Goal: Transaction & Acquisition: Purchase product/service

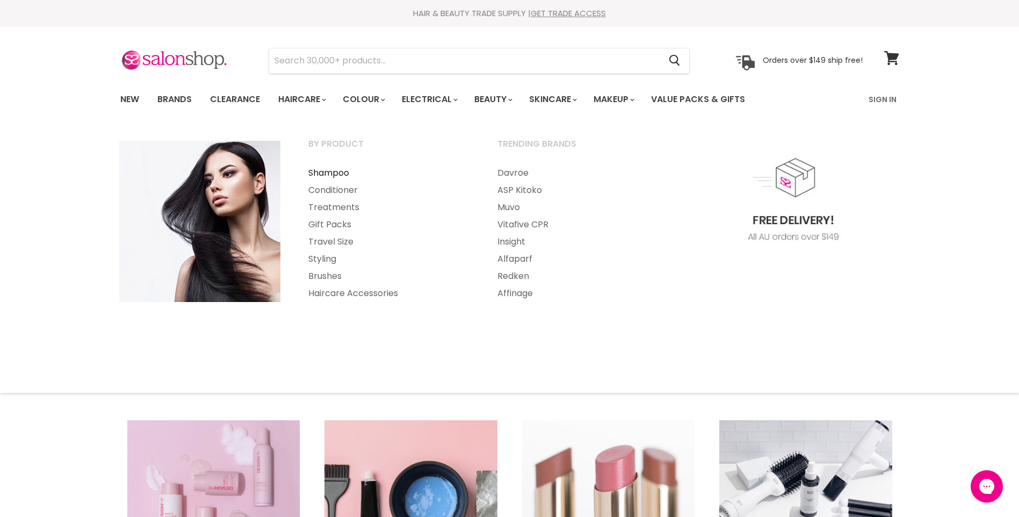
click at [332, 173] on link "Shampoo" at bounding box center [388, 172] width 187 height 17
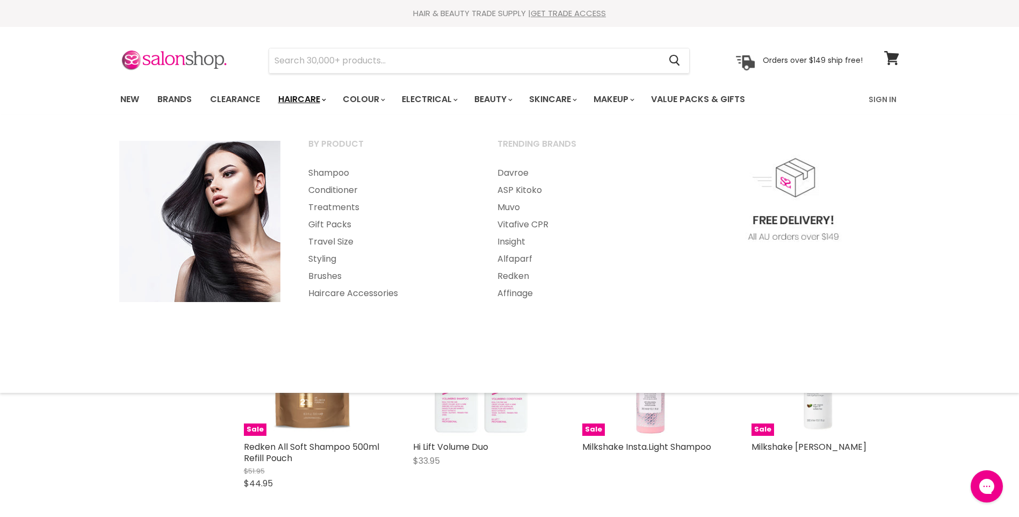
click at [308, 100] on link "Haircare" at bounding box center [301, 99] width 62 height 23
click at [520, 209] on link "Muvo" at bounding box center [577, 207] width 187 height 17
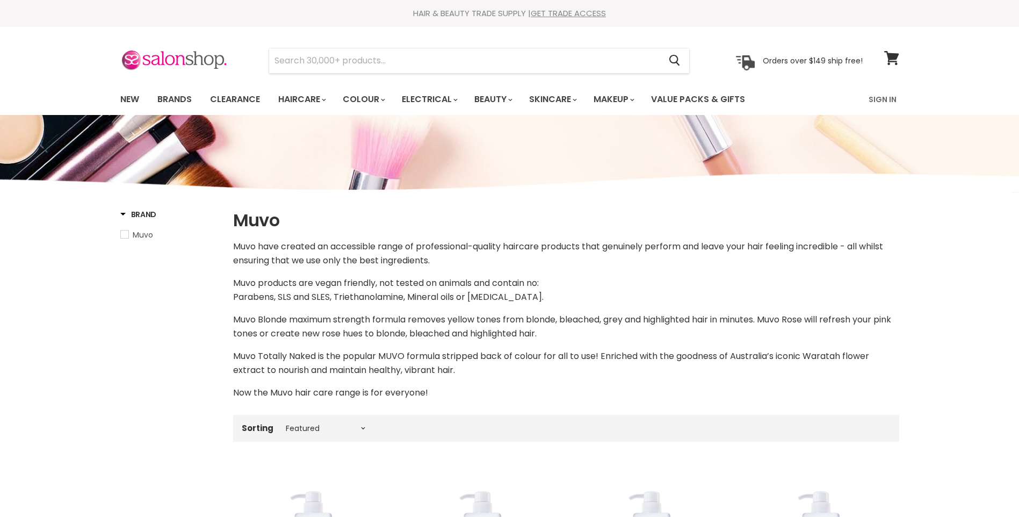
select select "manual"
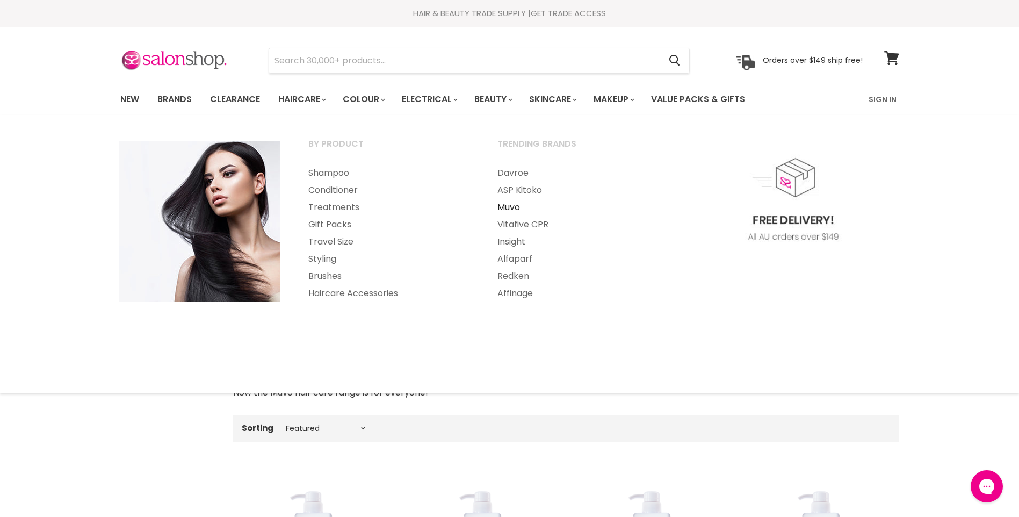
click at [505, 205] on link "Muvo" at bounding box center [577, 207] width 187 height 17
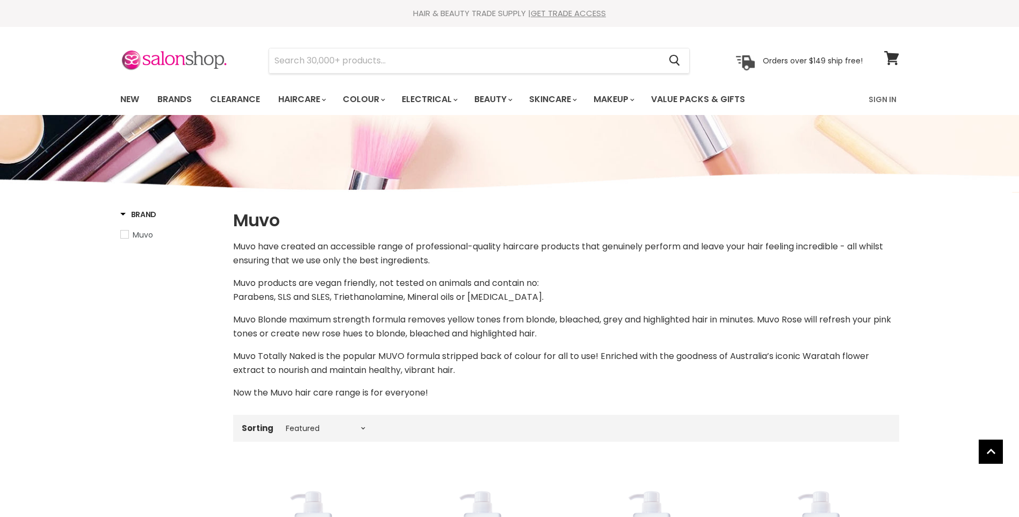
select select "manual"
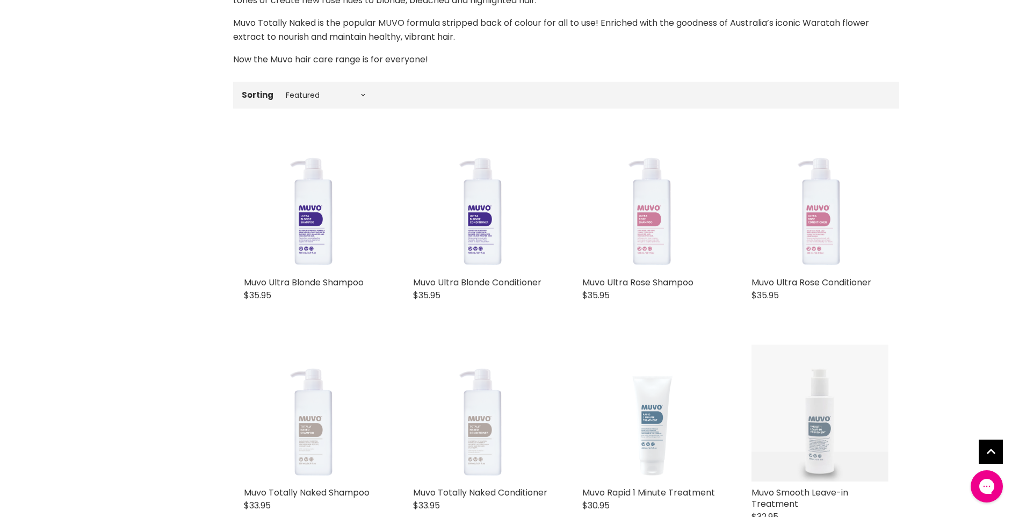
scroll to position [430, 0]
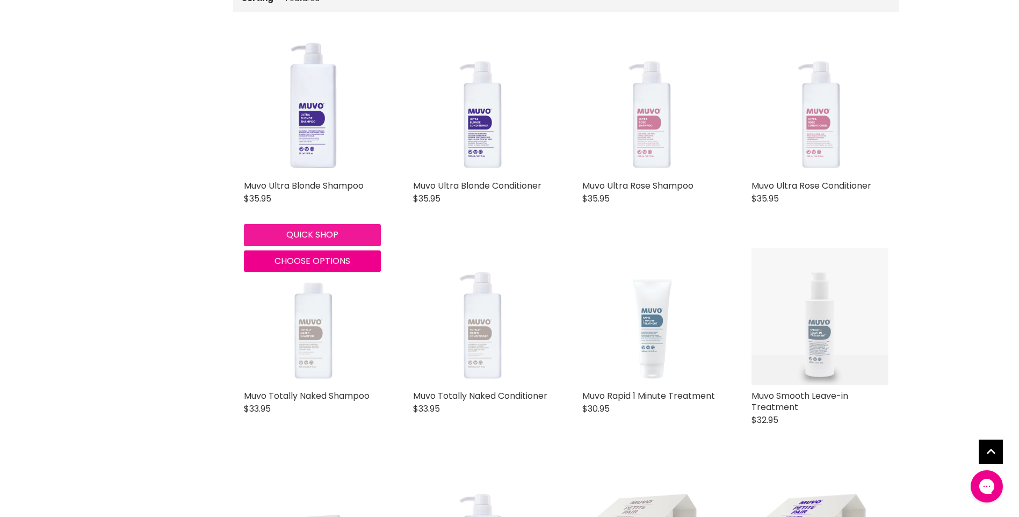
click at [319, 235] on button "Quick shop" at bounding box center [312, 234] width 137 height 21
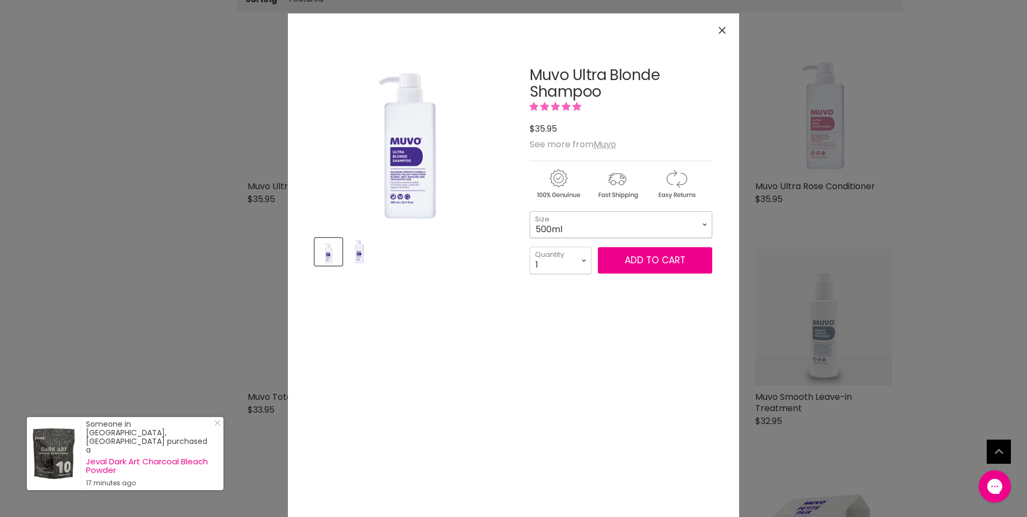
click at [567, 222] on select "500ml 1 Litre" at bounding box center [621, 224] width 183 height 27
click at [530, 211] on select "500ml 1 Litre" at bounding box center [621, 224] width 183 height 27
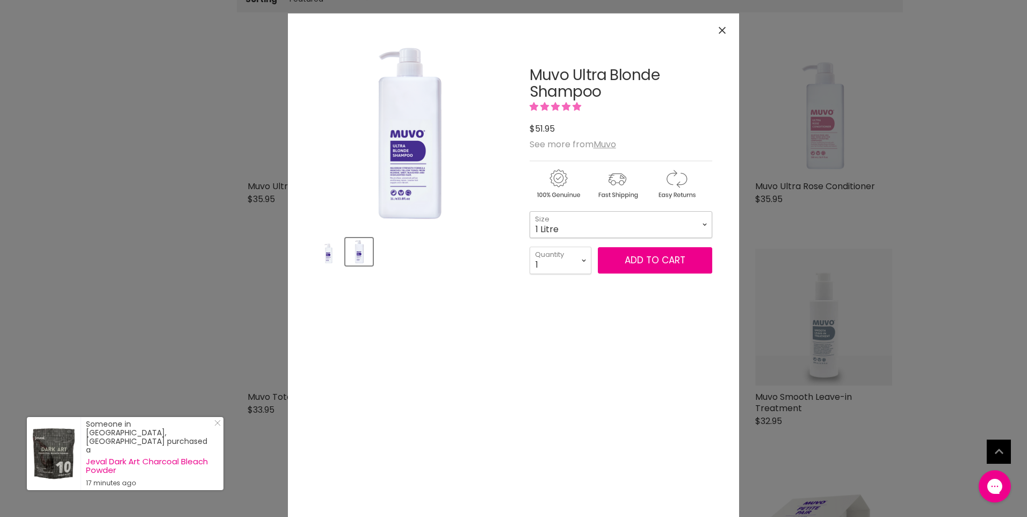
click at [578, 223] on select "500ml 1 Litre" at bounding box center [621, 224] width 183 height 27
select select "500ml"
click at [530, 211] on select "500ml 1 Litre" at bounding box center [621, 224] width 183 height 27
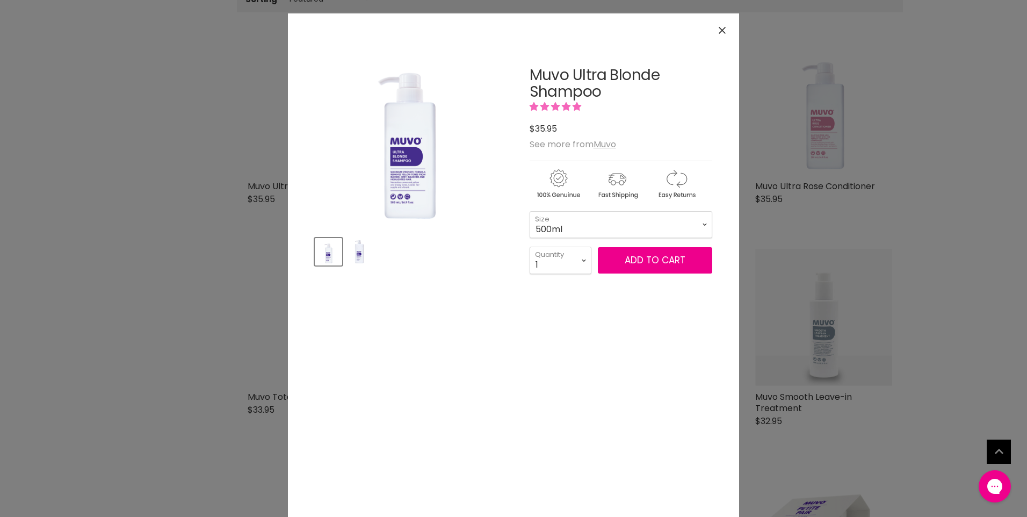
click at [712, 39] on button "Close" at bounding box center [722, 30] width 23 height 23
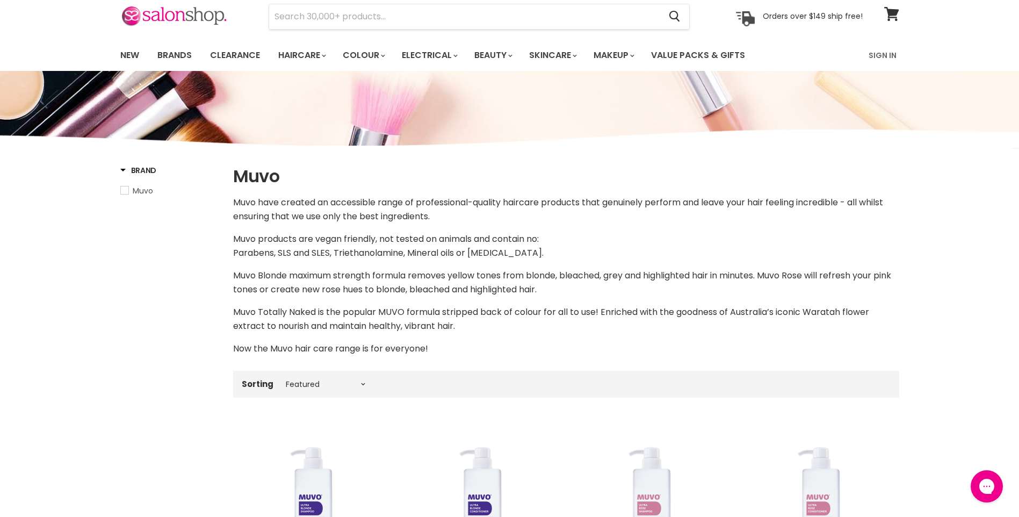
scroll to position [0, 0]
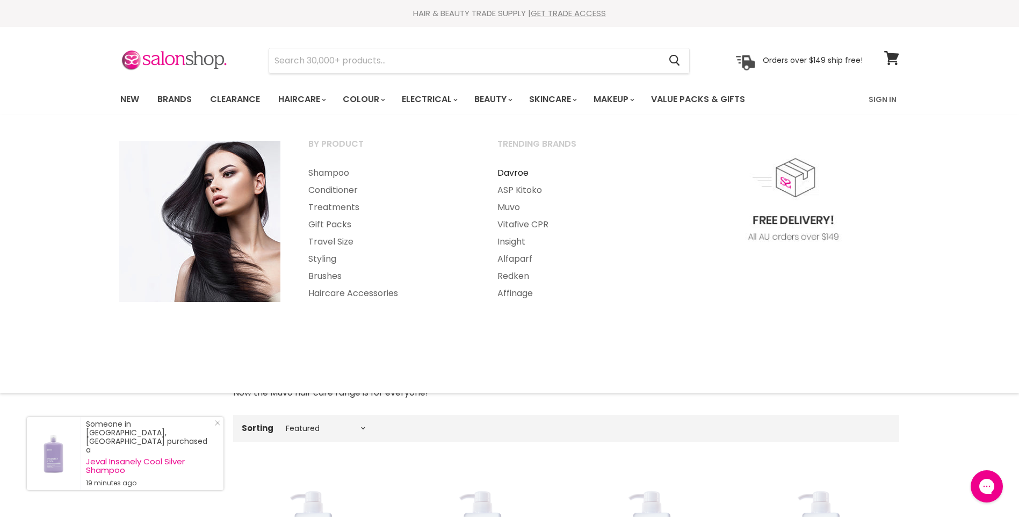
click at [502, 168] on link "Davroe" at bounding box center [577, 172] width 187 height 17
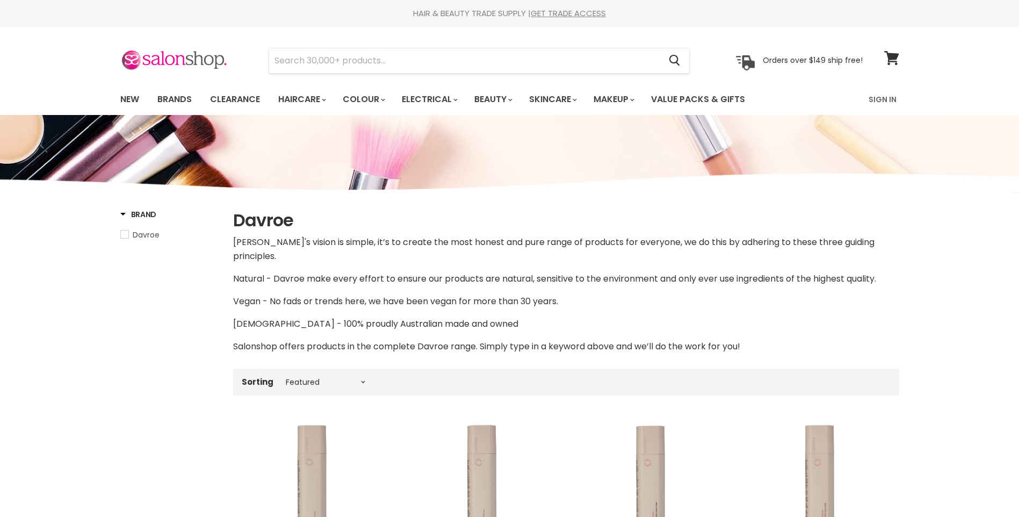
select select "manual"
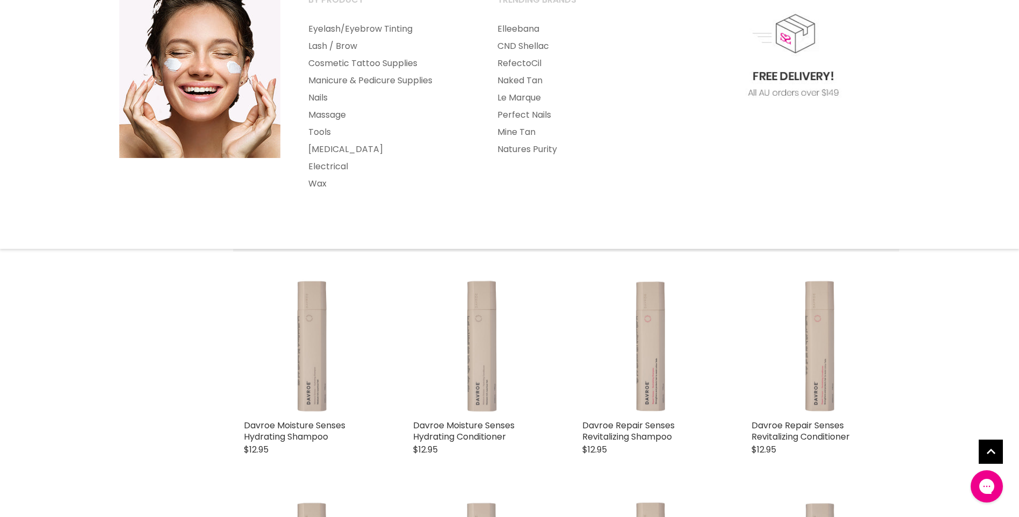
scroll to position [215, 0]
